Goal: Task Accomplishment & Management: Manage account settings

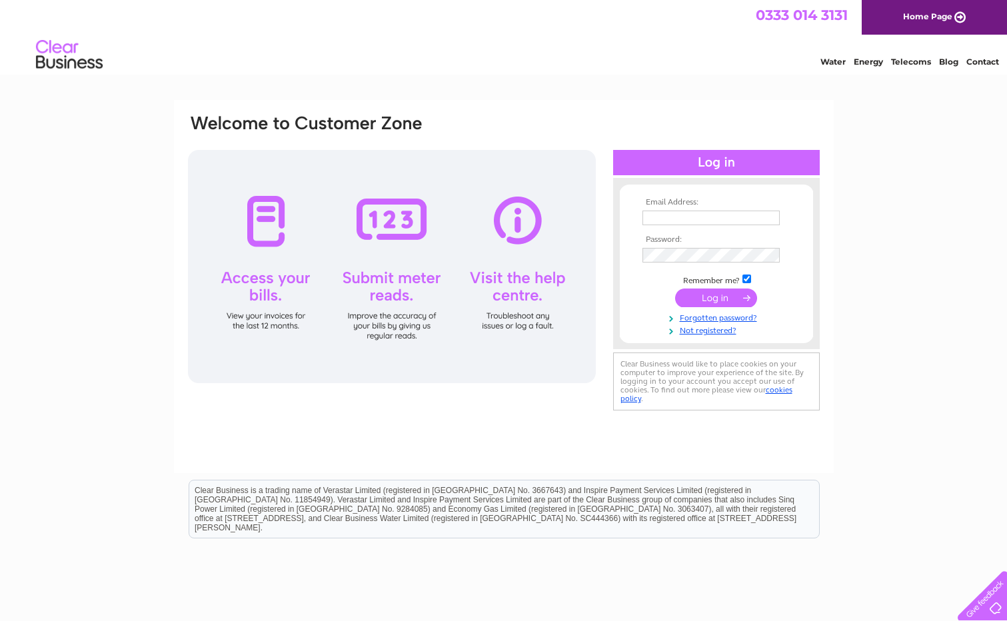
type input "[EMAIL_ADDRESS][DOMAIN_NAME]"
click at [705, 301] on input "submit" at bounding box center [716, 297] width 82 height 19
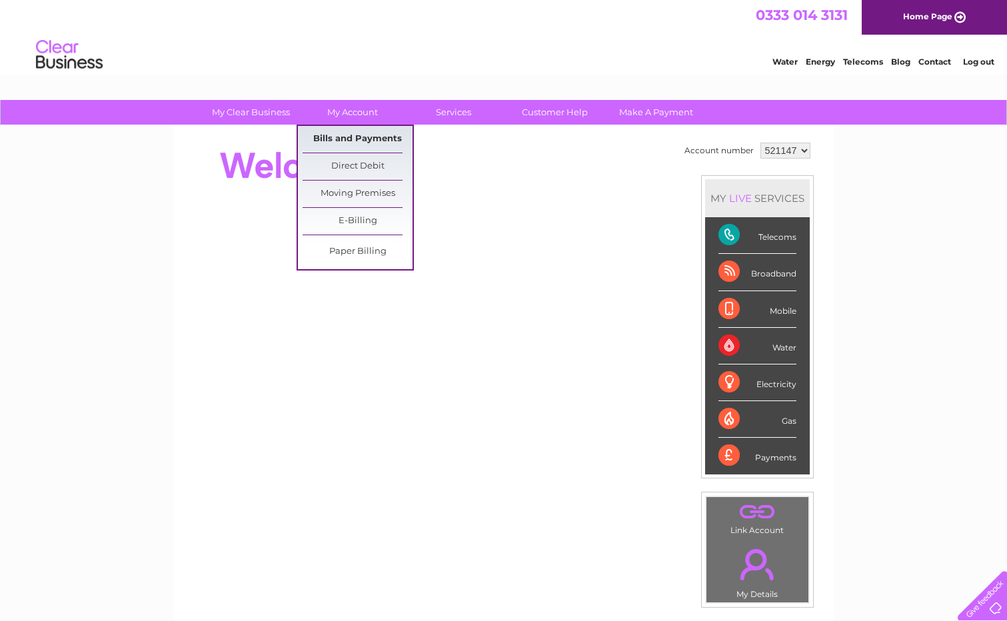
click at [370, 139] on link "Bills and Payments" at bounding box center [357, 139] width 110 height 27
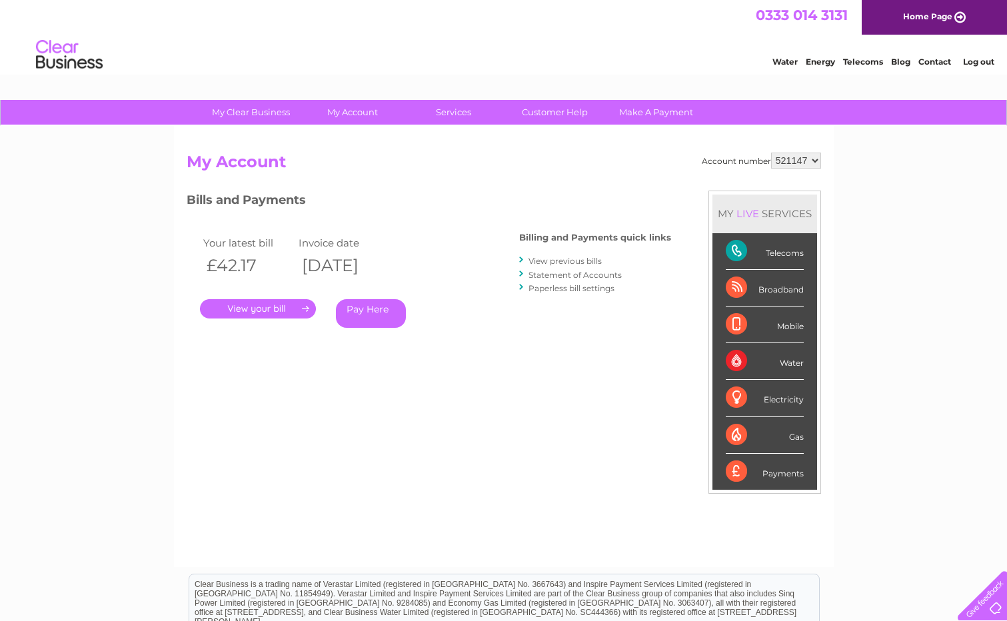
click at [251, 310] on link "." at bounding box center [258, 308] width 116 height 19
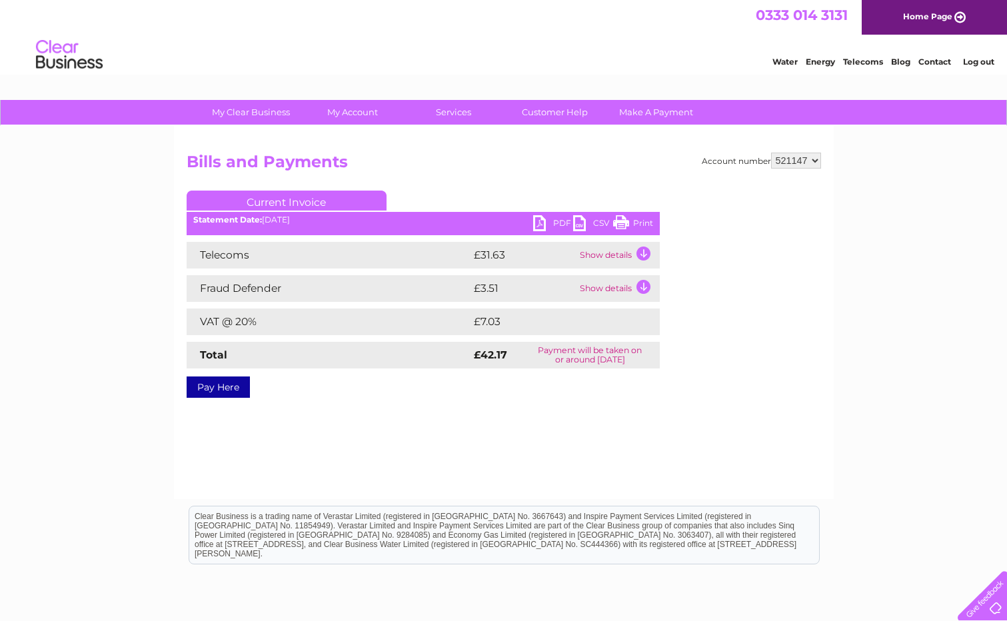
click at [563, 219] on link "PDF" at bounding box center [553, 224] width 40 height 19
